Goal: Transaction & Acquisition: Download file/media

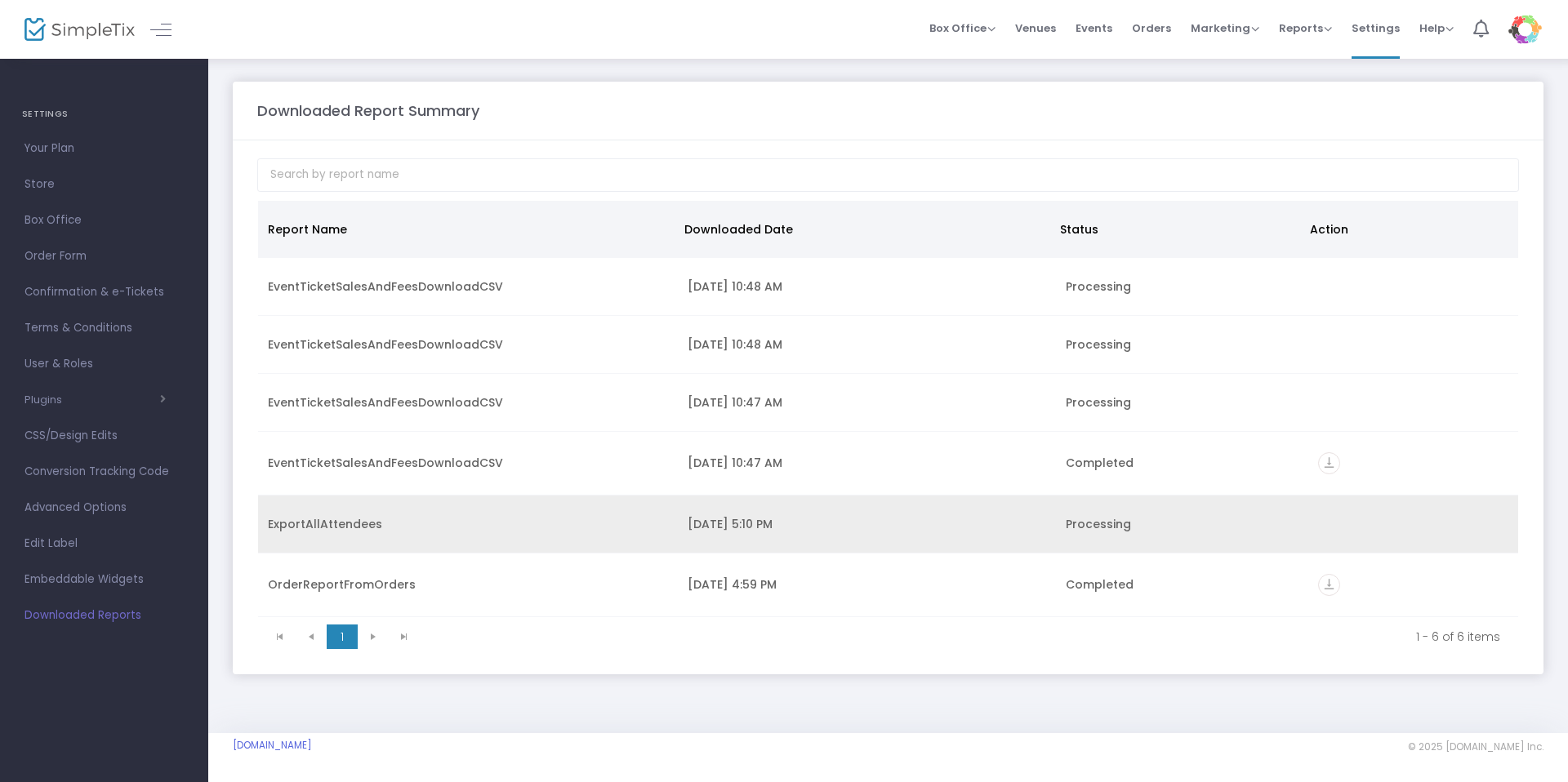
click at [780, 526] on div "[DATE] 5:10 PM" at bounding box center [867, 523] width 358 height 16
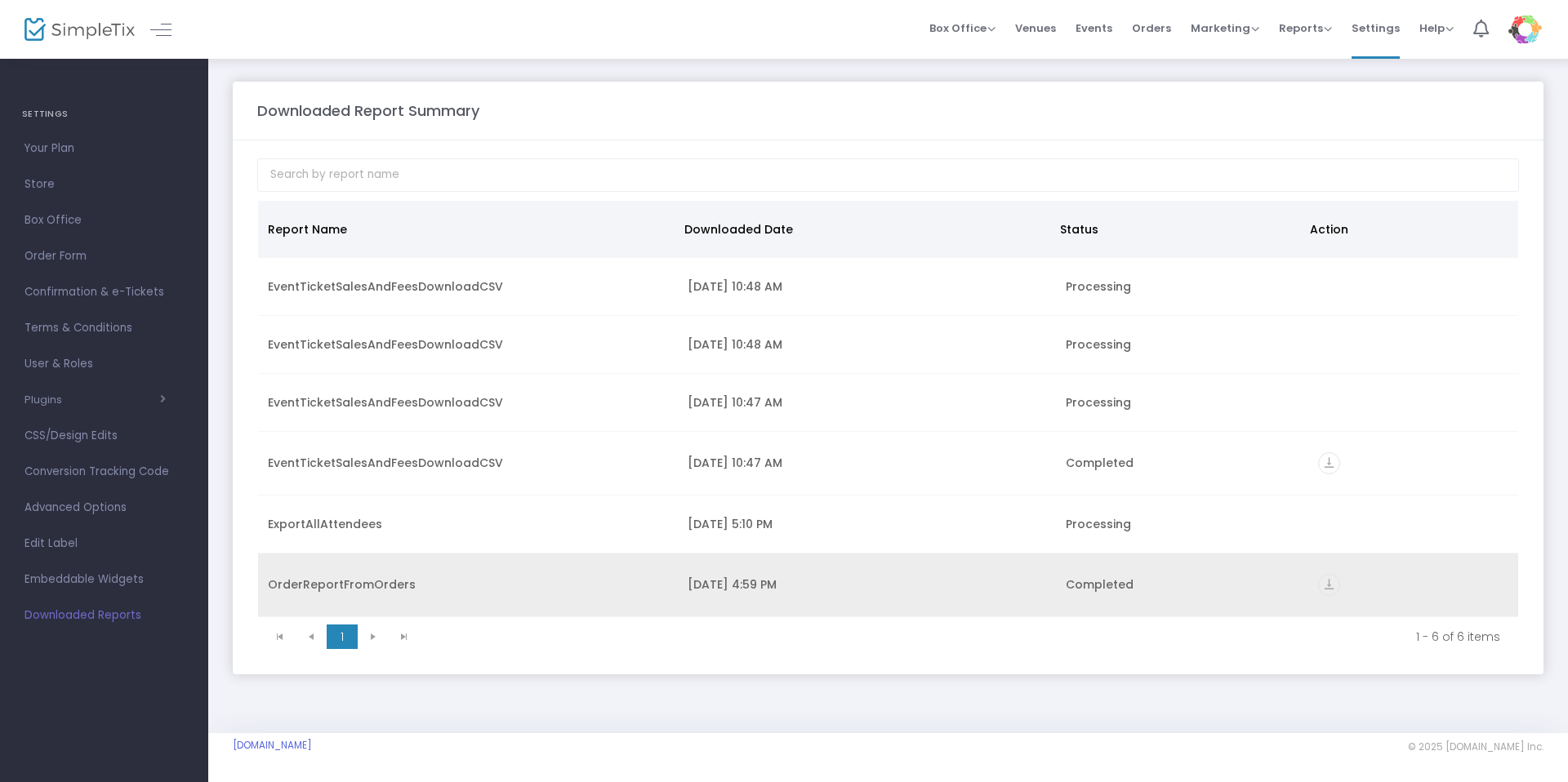
click at [1331, 584] on icon "vertical_align_bottom" at bounding box center [1329, 585] width 23 height 23
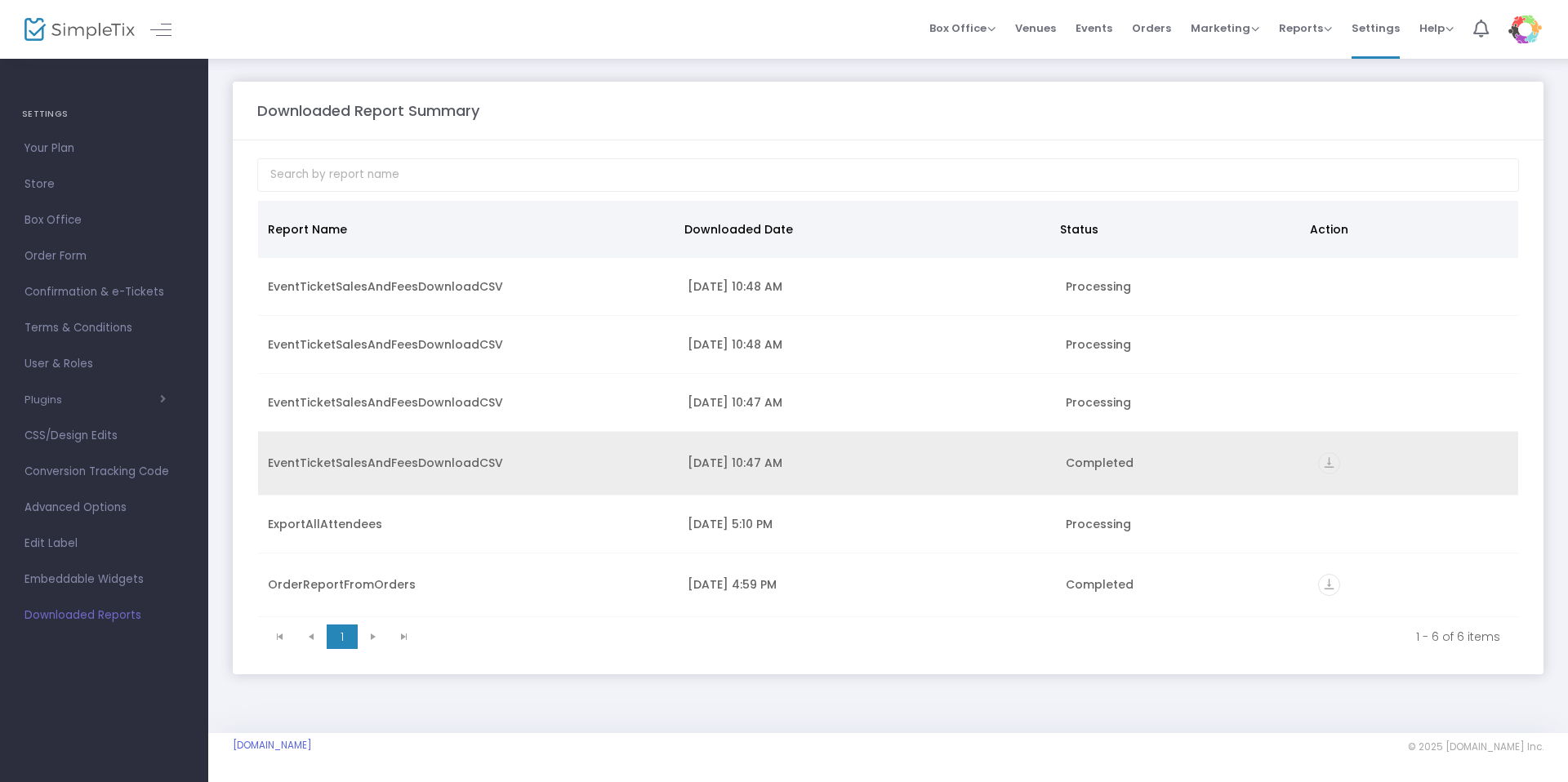
click at [1334, 461] on icon "vertical_align_bottom" at bounding box center [1329, 463] width 23 height 23
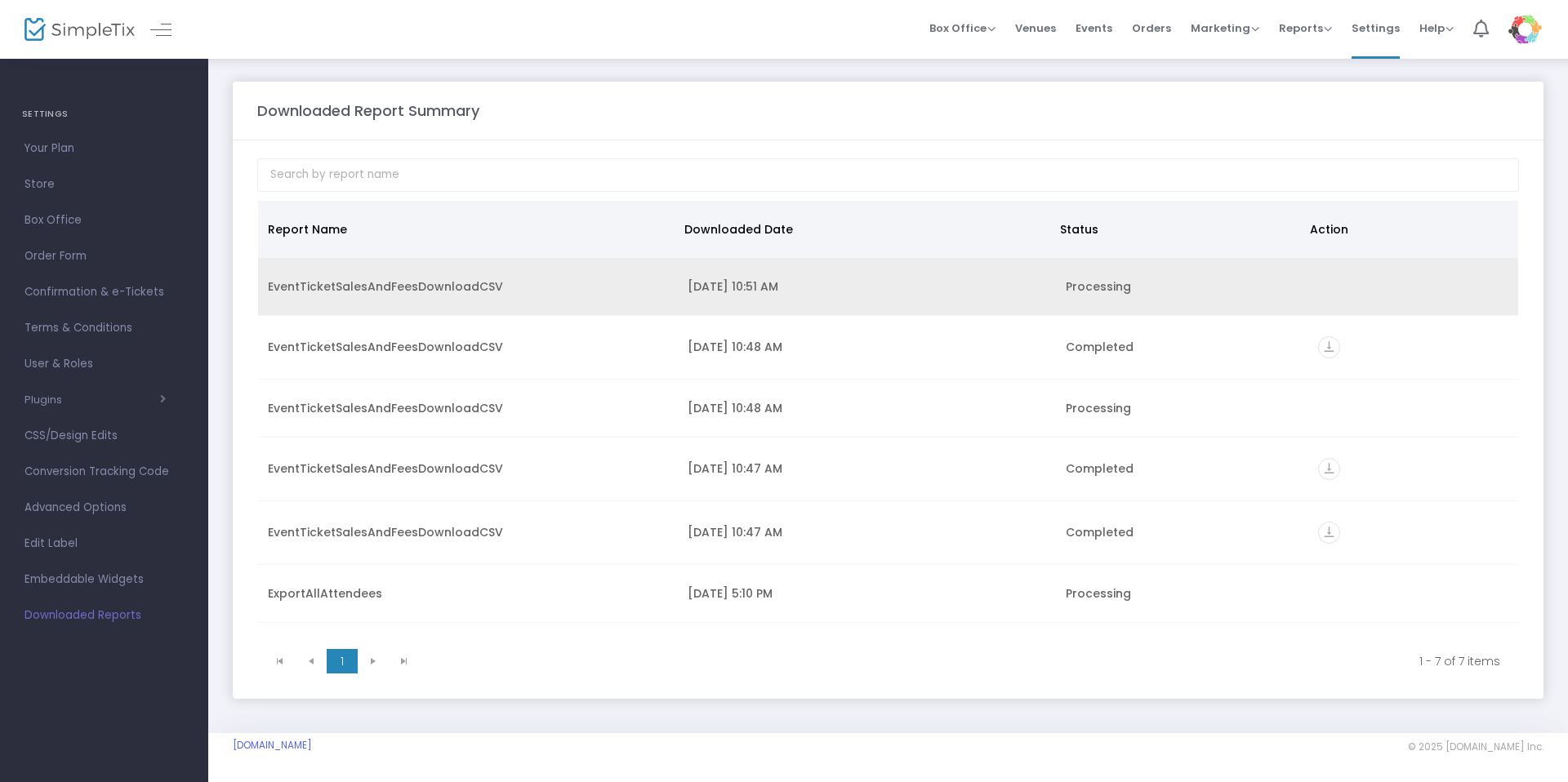
click at [944, 285] on div "[DATE] 10:51 AM" at bounding box center [867, 286] width 358 height 16
click at [1123, 285] on div "Processing" at bounding box center [1182, 286] width 233 height 16
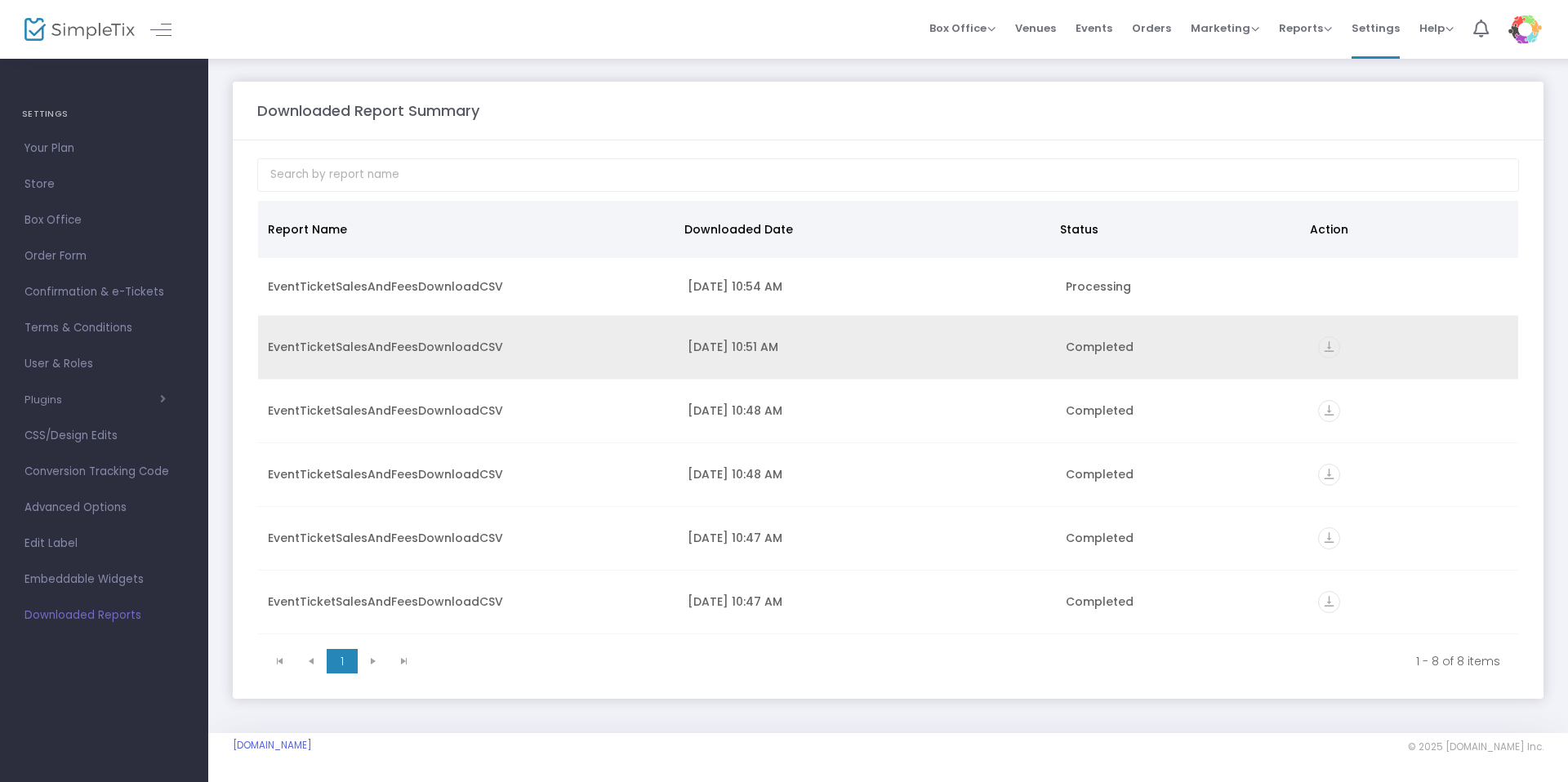
click at [1323, 343] on icon "vertical_align_bottom" at bounding box center [1329, 348] width 23 height 23
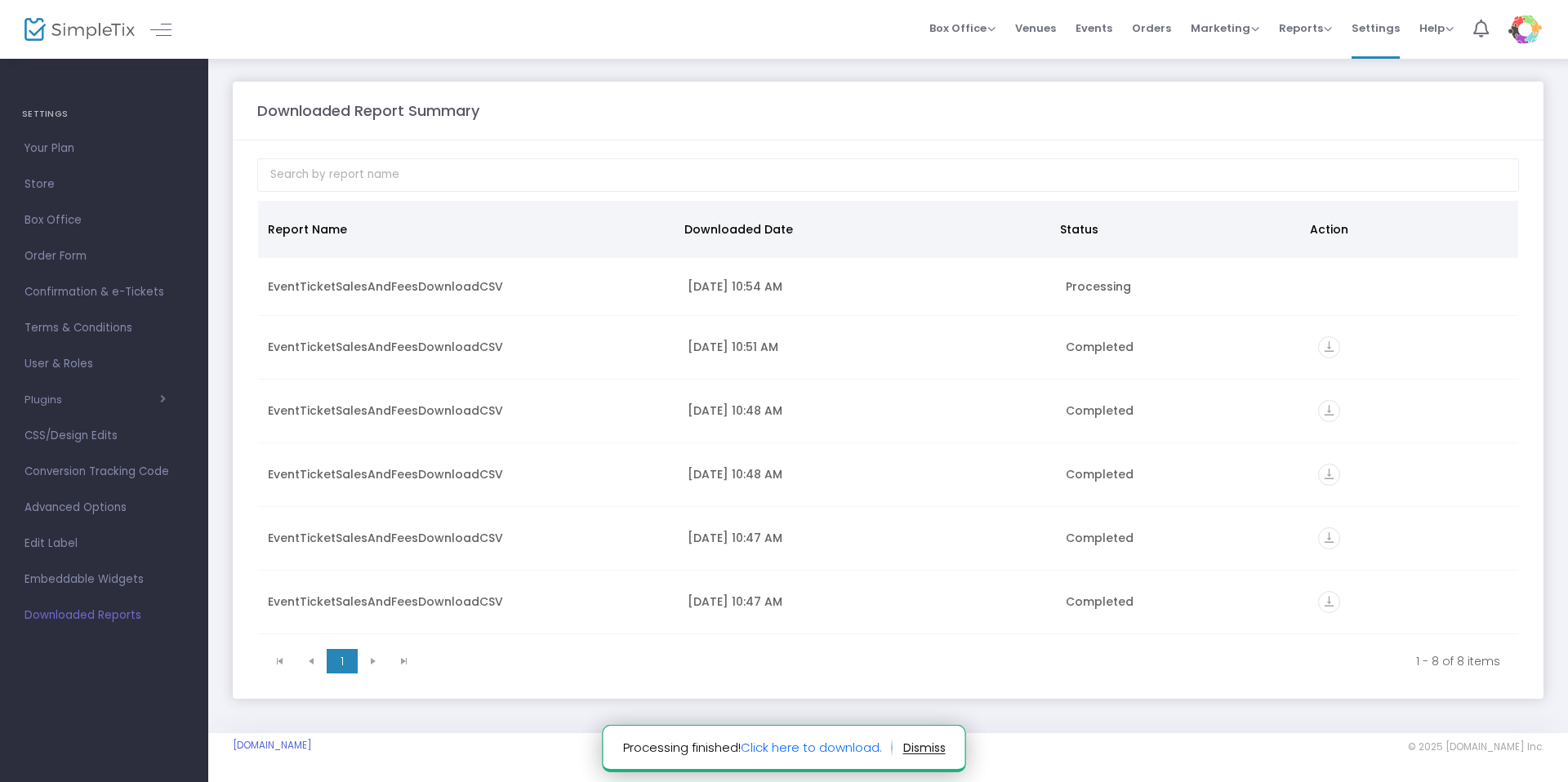
click at [848, 739] on link "Click here to download." at bounding box center [811, 747] width 142 height 17
